Goal: Task Accomplishment & Management: Use online tool/utility

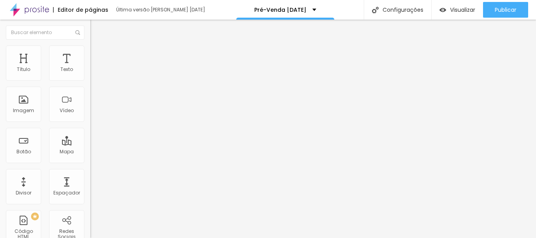
click at [90, 47] on img at bounding box center [93, 49] width 7 height 7
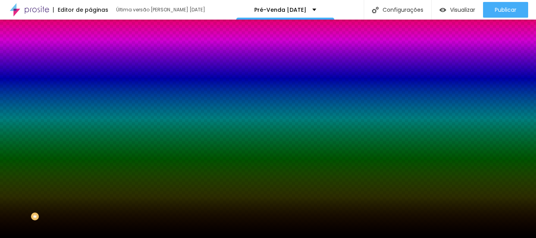
click at [95, 72] on font "Trocar imagem" at bounding box center [114, 69] width 38 height 7
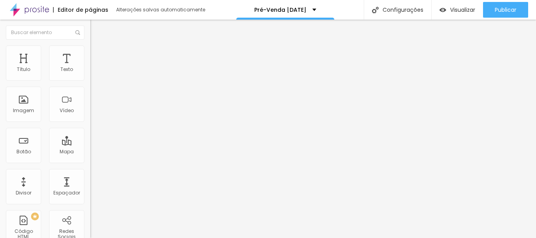
click at [90, 47] on img at bounding box center [93, 49] width 7 height 7
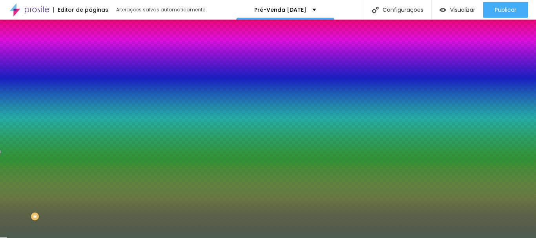
click at [90, 75] on div at bounding box center [135, 75] width 90 height 0
paste input "3F4A3C"
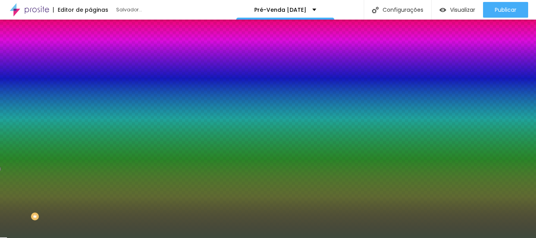
type input "#3F4A3C"
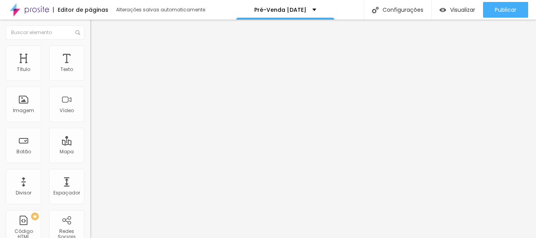
click at [94, 72] on icon "button" at bounding box center [95, 70] width 3 height 3
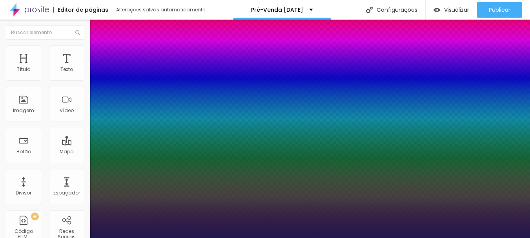
type input "1"
select select "Cormorant"
type input "1"
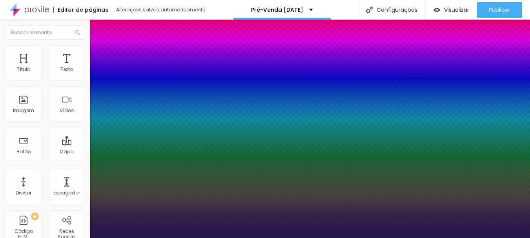
click at [315, 238] on div at bounding box center [265, 238] width 530 height 0
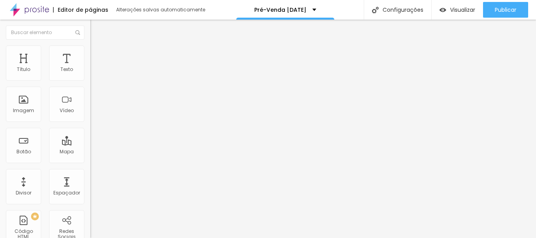
click at [94, 72] on icon "button" at bounding box center [95, 70] width 3 height 3
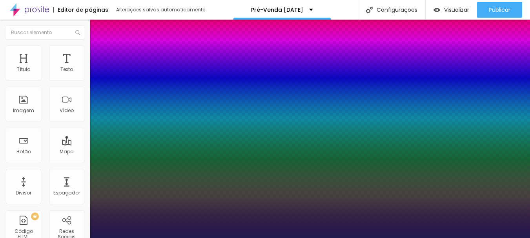
type input "1"
type input "22"
type input "1"
type input "29"
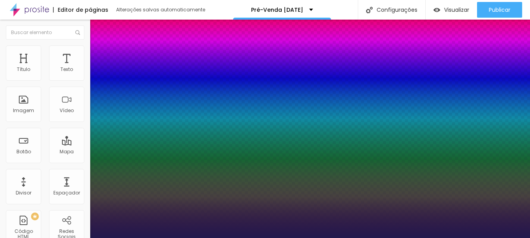
type input "29"
type input "1"
type input "33"
type input "1"
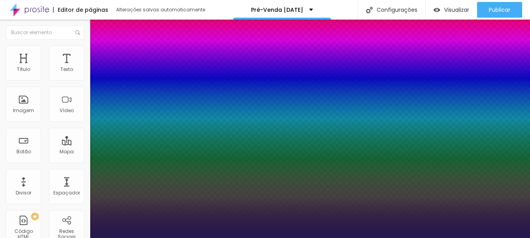
type input "34"
type input "1"
type input "35"
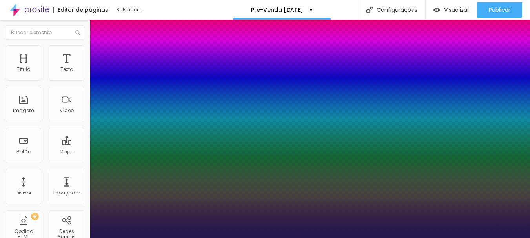
type input "1"
type input "34"
type input "1"
type input "33"
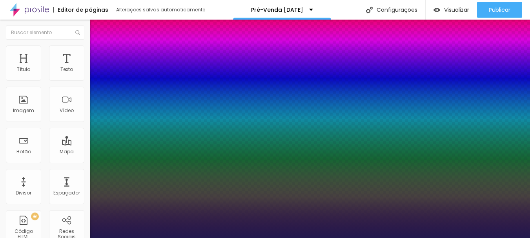
type input "33"
type input "1"
type input "32"
type input "1"
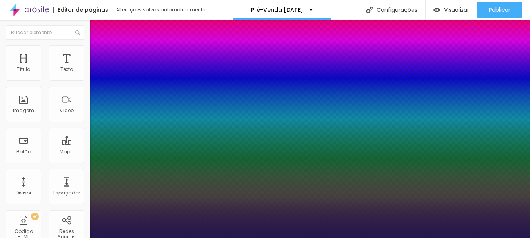
type input "31"
type input "1"
type input "32"
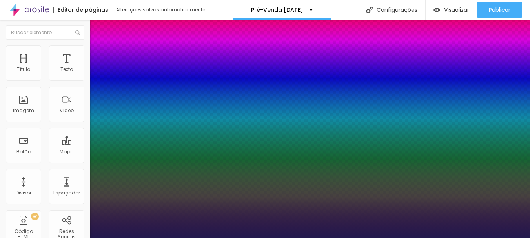
type input "1"
drag, startPoint x: 107, startPoint y: 133, endPoint x: 116, endPoint y: 133, distance: 9.0
type input "32"
type input "1"
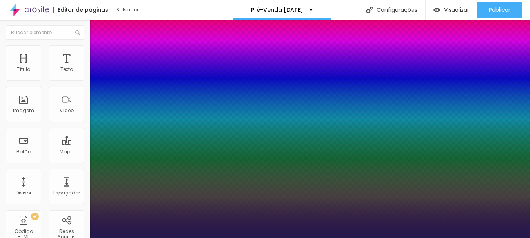
click at [414, 238] on div at bounding box center [265, 238] width 530 height 0
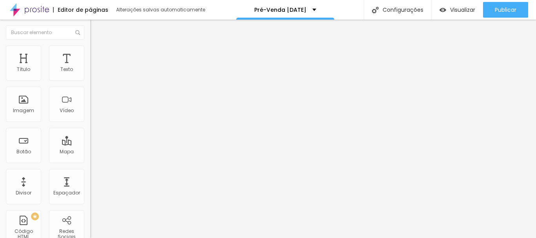
click at [90, 47] on img at bounding box center [93, 49] width 7 height 7
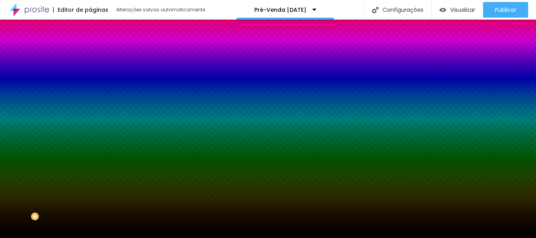
click at [95, 72] on font "Trocar imagem" at bounding box center [114, 69] width 38 height 7
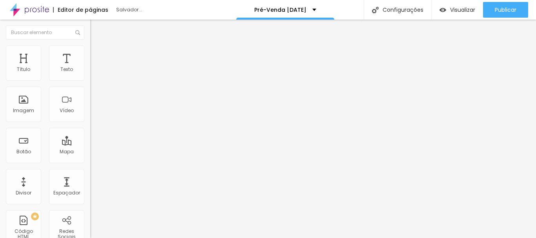
click at [95, 67] on font "Trocar imagem" at bounding box center [114, 64] width 38 height 7
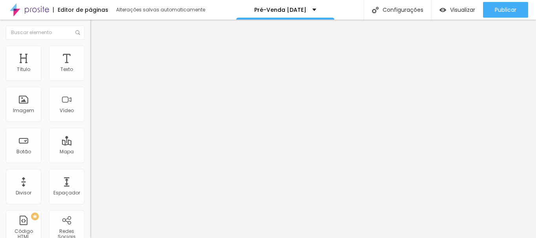
click at [97, 54] on font "Estilo" at bounding box center [103, 50] width 12 height 7
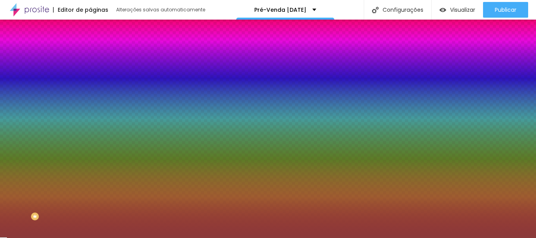
type input "#8B3A3A"
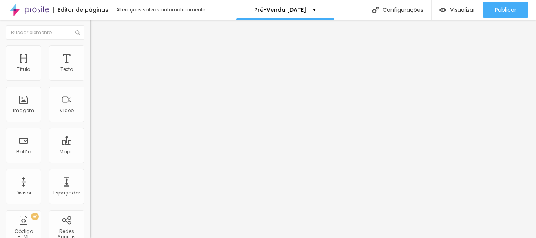
click at [97, 54] on font "Estilo" at bounding box center [103, 50] width 12 height 7
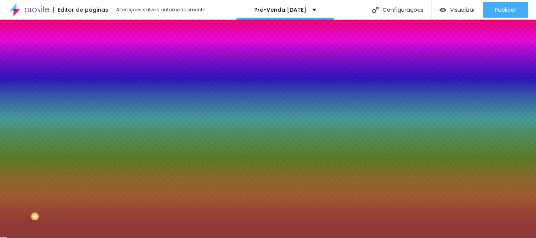
click at [90, 75] on div at bounding box center [135, 75] width 90 height 0
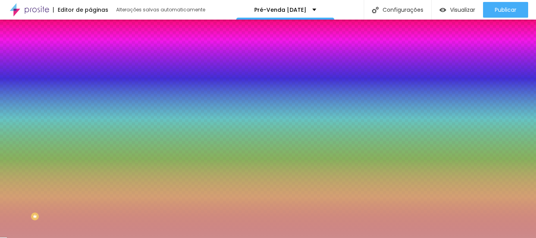
type input "#FFFFFF"
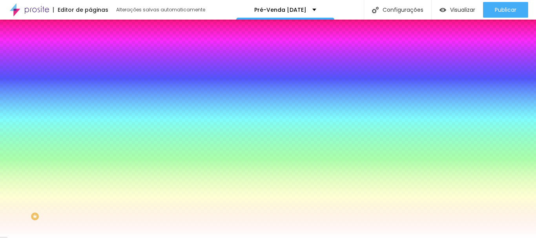
drag, startPoint x: 41, startPoint y: 115, endPoint x: 4, endPoint y: 86, distance: 47.7
click at [90, 86] on div "Cor de fundo Voltar ao padrão #FFFFFF Sombra DESATIVADO Voltar ao padrão Borda …" at bounding box center [135, 96] width 90 height 70
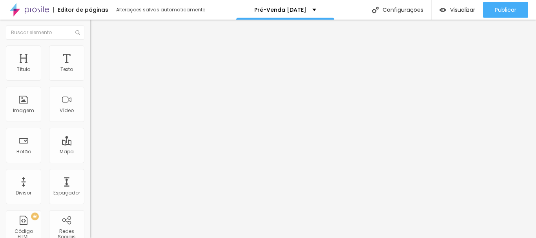
click at [93, 73] on icon "button" at bounding box center [95, 70] width 5 height 5
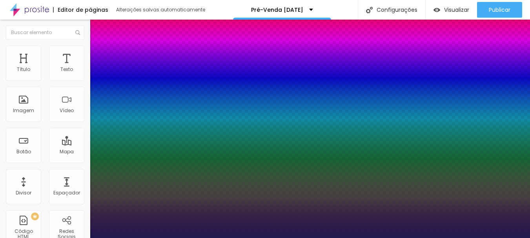
type input "1"
select select "CinzelDecorative-Black"
type input "1"
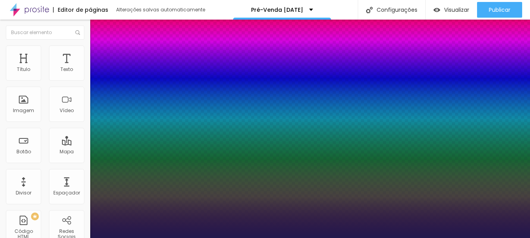
select select "CinzelDecorative-Regular"
type input "1"
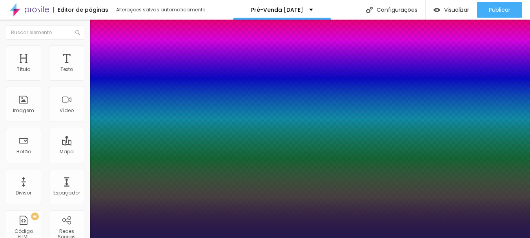
select select "CinzelDecorative-Bold"
type input "1"
click at [341, 238] on div at bounding box center [265, 238] width 530 height 0
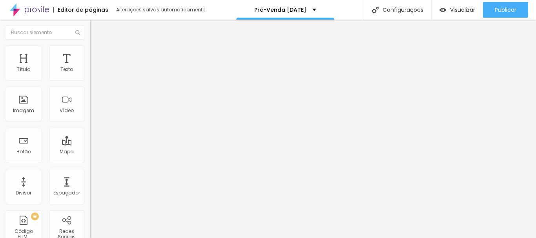
click at [90, 52] on li "Estilo" at bounding box center [135, 50] width 90 height 8
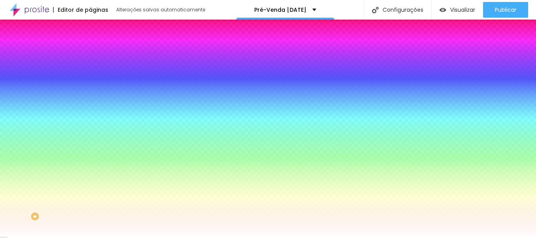
click at [90, 75] on div at bounding box center [135, 75] width 90 height 0
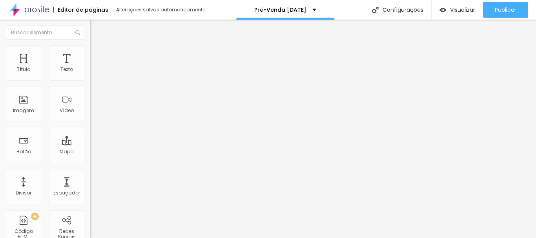
click at [90, 49] on li "Estilo" at bounding box center [135, 50] width 90 height 8
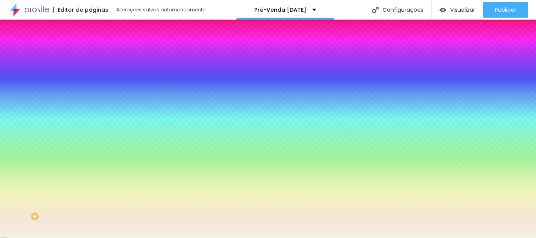
click at [90, 107] on div at bounding box center [135, 107] width 90 height 0
click at [90, 115] on input "#F4F2E8" at bounding box center [137, 111] width 94 height 8
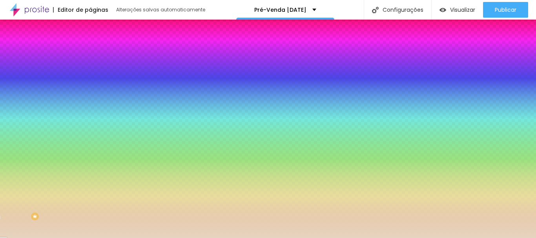
type input "#E6D5BF"
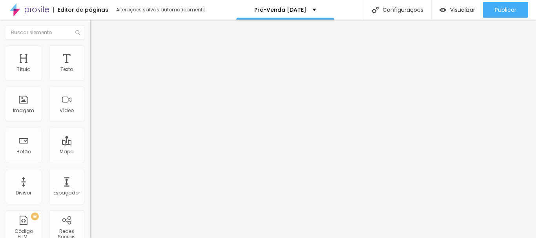
click at [90, 51] on li "Estilo" at bounding box center [135, 50] width 90 height 8
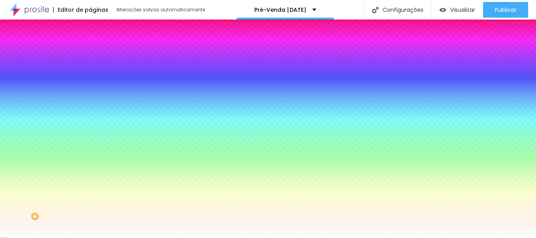
click at [90, 75] on div at bounding box center [135, 75] width 90 height 0
drag, startPoint x: 80, startPoint y: 147, endPoint x: 82, endPoint y: 80, distance: 66.8
click at [90, 80] on div "Cor de fundo Voltar ao padrão #FFFFFF" at bounding box center [135, 72] width 90 height 22
